Goal: Navigation & Orientation: Find specific page/section

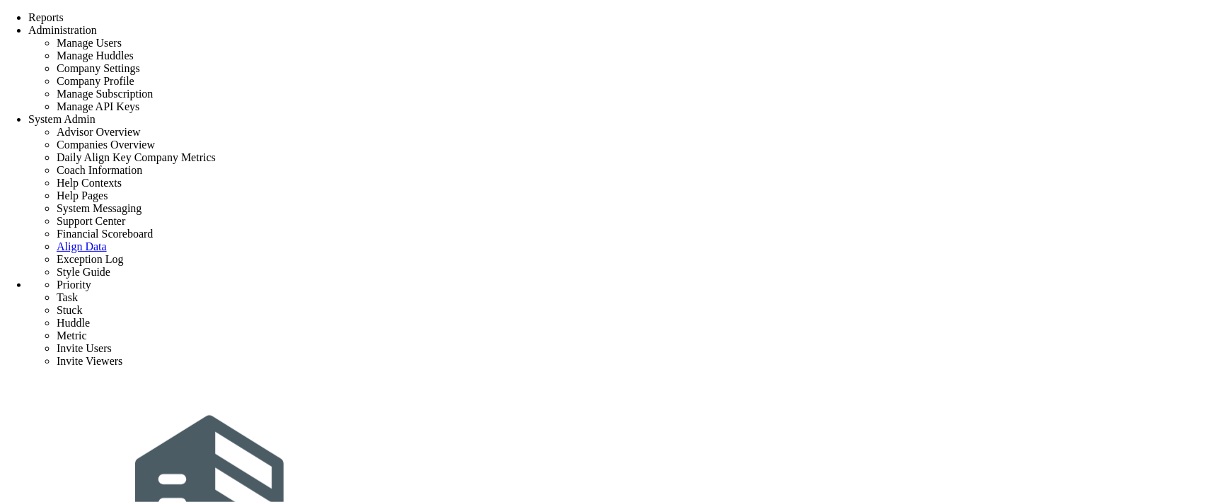
drag, startPoint x: 0, startPoint y: 0, endPoint x: 745, endPoint y: 32, distance: 745.5
click at [64, 18] on span "Reports" at bounding box center [45, 17] width 35 height 12
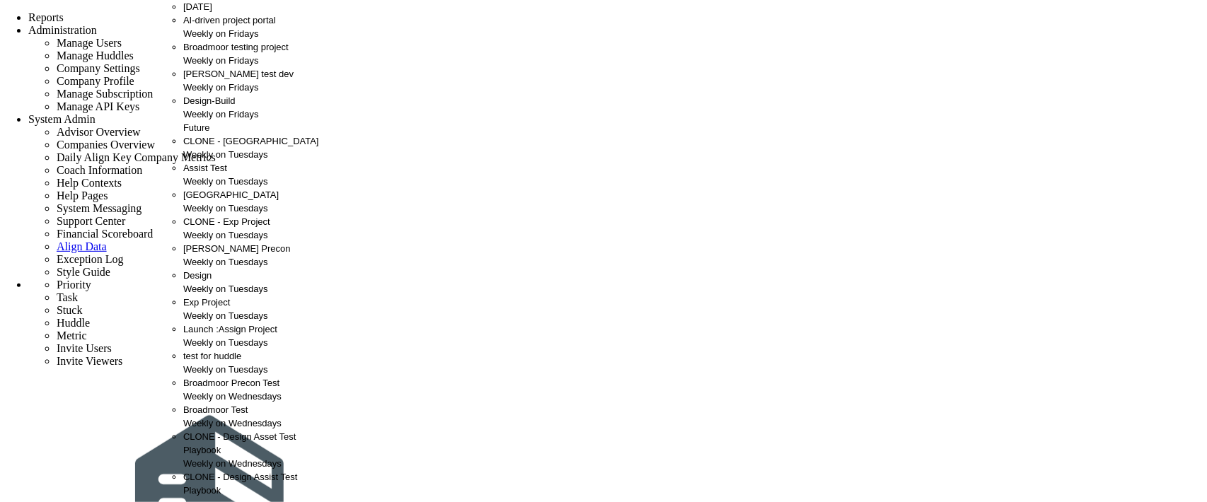
scroll to position [632, 0]
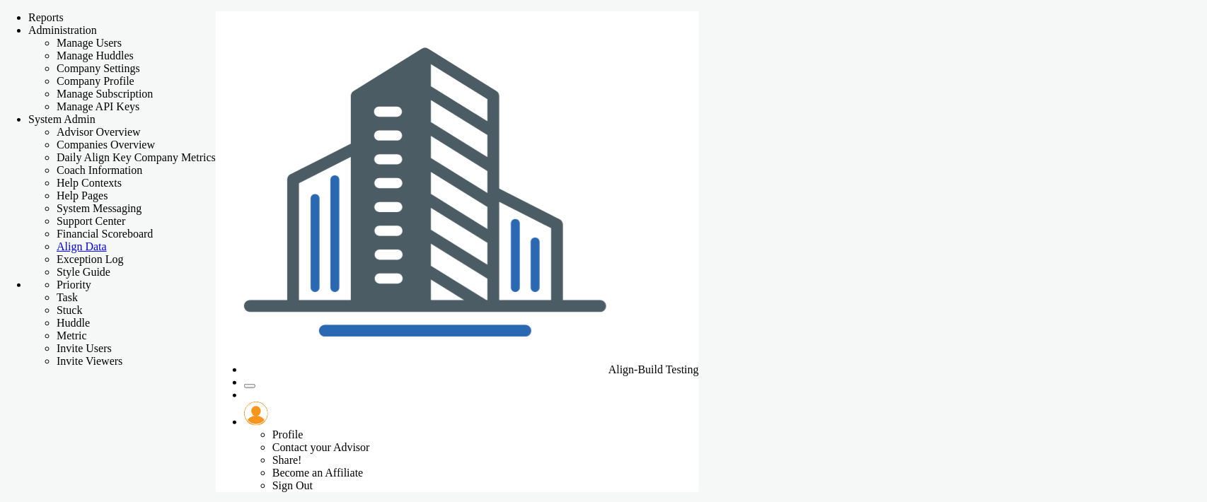
type input "[DATE]"
